Goal: Transaction & Acquisition: Purchase product/service

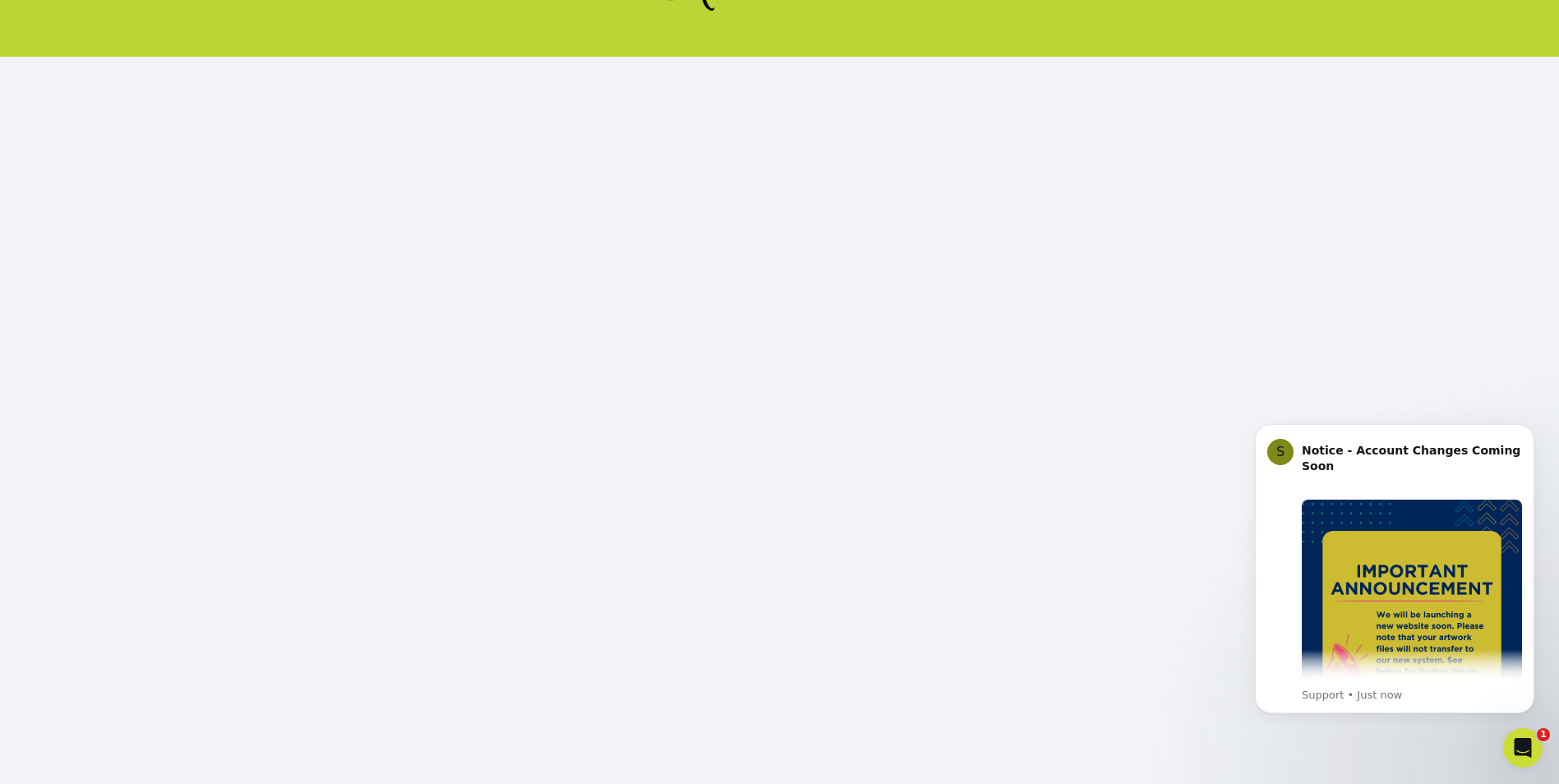
click at [1440, 415] on html "S Notice - Account Changes Coming Soon ​ Past Order Files Will Not Transfer: Wh…" at bounding box center [1395, 566] width 329 height 314
click at [1527, 433] on icon "Dismiss notification" at bounding box center [1530, 429] width 9 height 9
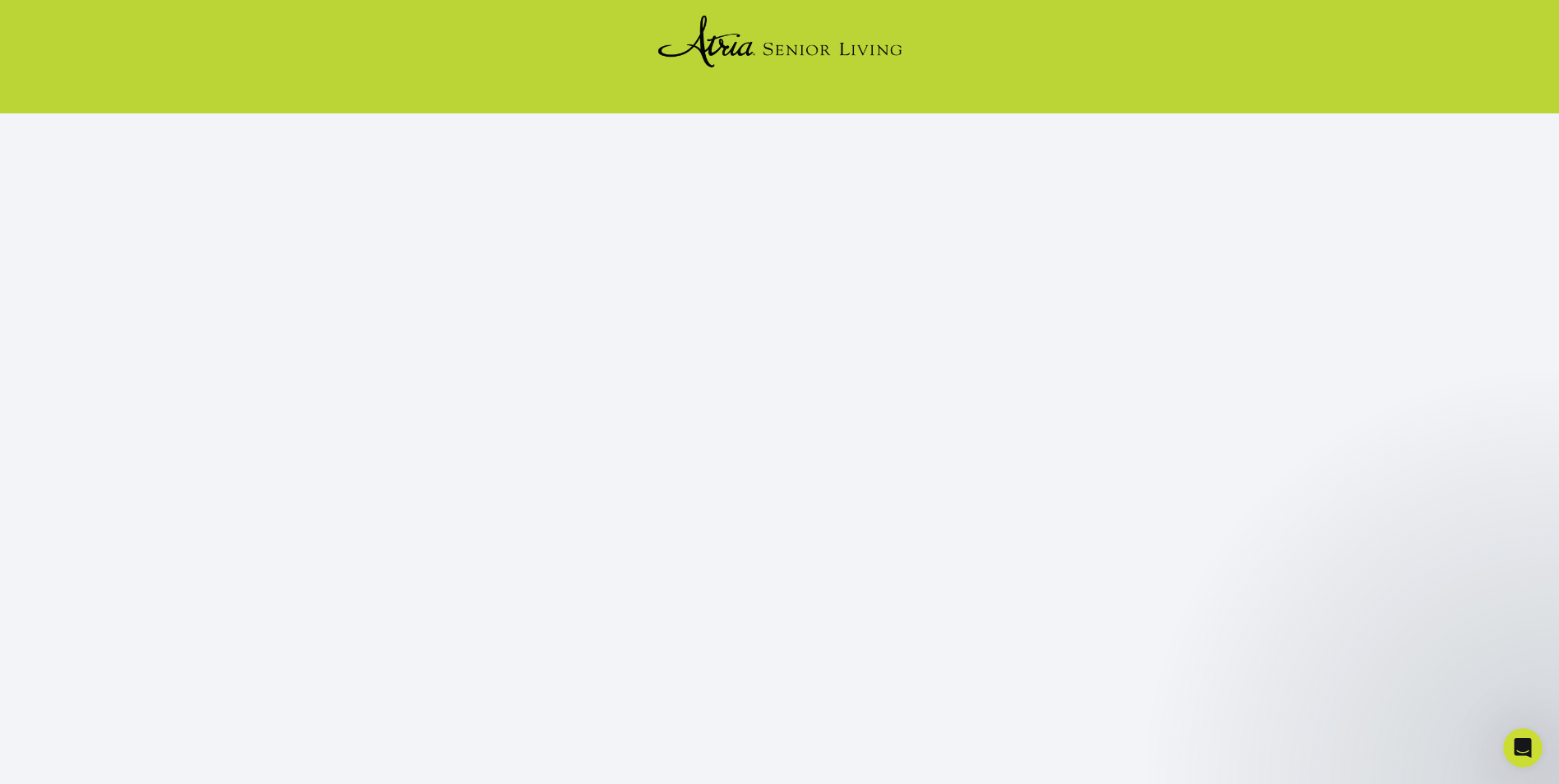
scroll to position [141, 0]
